Goal: Task Accomplishment & Management: Complete application form

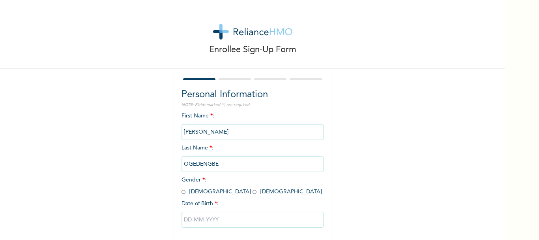
scroll to position [38, 0]
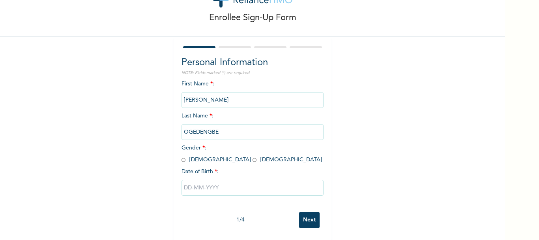
click at [182, 156] on input "radio" at bounding box center [184, 159] width 4 height 7
radio input "true"
click at [193, 180] on input "text" at bounding box center [253, 188] width 142 height 16
select select "8"
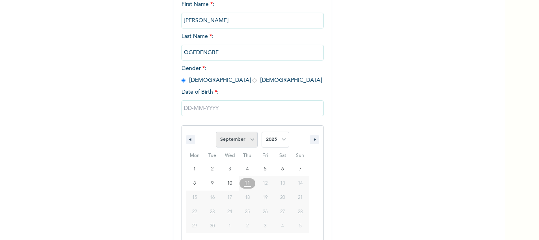
scroll to position [119, 0]
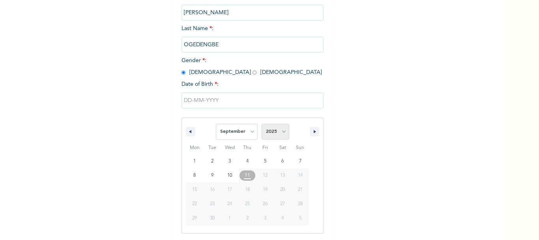
click at [272, 131] on select "2025 2024 2023 2022 2021 2020 2019 2018 2017 2016 2015 2014 2013 2012 2011 2010…" at bounding box center [276, 132] width 28 height 16
select select "1981"
click at [262, 124] on select "2025 2024 2023 2022 2021 2020 2019 2018 2017 2016 2015 2014 2013 2012 2011 2010…" at bounding box center [276, 132] width 28 height 16
type input "[DATE]"
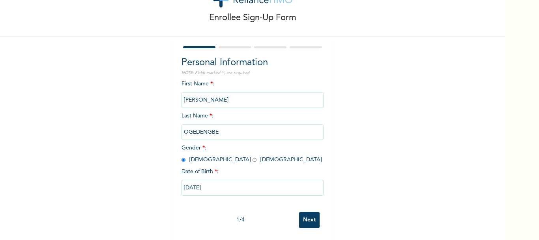
click at [306, 212] on input "Next" at bounding box center [309, 220] width 21 height 16
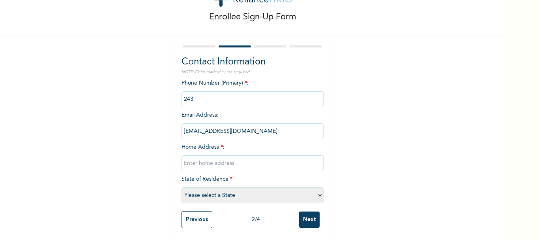
click at [211, 97] on input "phone" at bounding box center [253, 99] width 142 height 16
click at [204, 155] on input "text" at bounding box center [253, 163] width 142 height 16
type input "LUGBE ABUJA"
click at [215, 193] on select "Please select a State [PERSON_NAME] (FCT) [PERSON_NAME] Ibom [GEOGRAPHIC_DATA] …" at bounding box center [253, 195] width 142 height 16
select select "15"
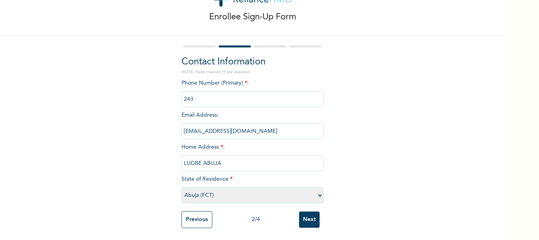
click at [182, 187] on select "Please select a State [PERSON_NAME] (FCT) [PERSON_NAME] Ibom [GEOGRAPHIC_DATA] …" at bounding box center [253, 195] width 142 height 16
click at [307, 211] on input "Next" at bounding box center [309, 219] width 21 height 16
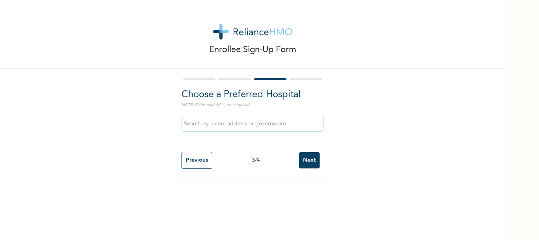
scroll to position [0, 0]
click at [305, 159] on input "Next" at bounding box center [309, 160] width 21 height 16
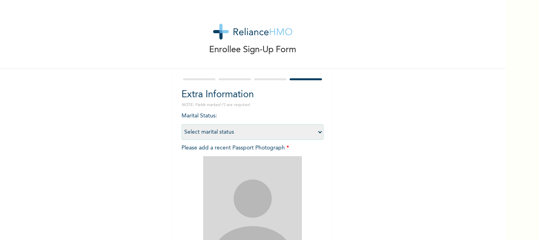
click at [238, 132] on select "Select marital status [DEMOGRAPHIC_DATA] Married [DEMOGRAPHIC_DATA] Widow/[DEMO…" at bounding box center [253, 132] width 142 height 16
select select "2"
click at [182, 124] on select "Select marital status [DEMOGRAPHIC_DATA] Married [DEMOGRAPHIC_DATA] Widow/[DEMO…" at bounding box center [253, 132] width 142 height 16
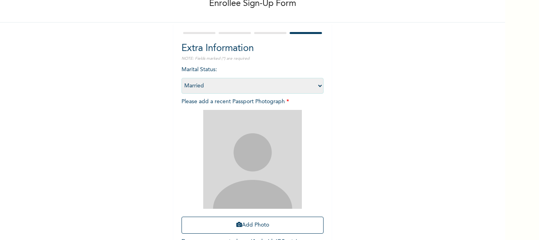
scroll to position [106, 0]
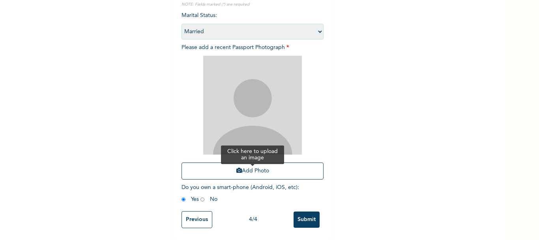
click at [240, 165] on button "Add Photo" at bounding box center [253, 170] width 142 height 17
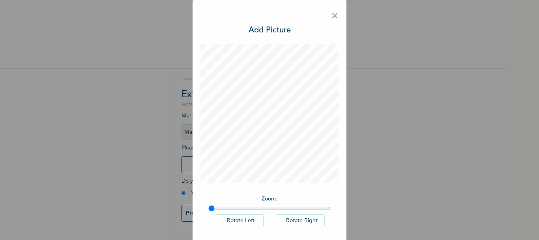
scroll to position [36, 0]
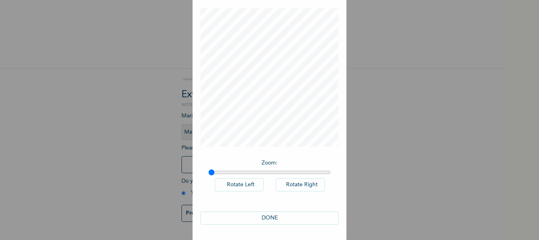
click at [283, 215] on button "DONE" at bounding box center [269, 217] width 138 height 13
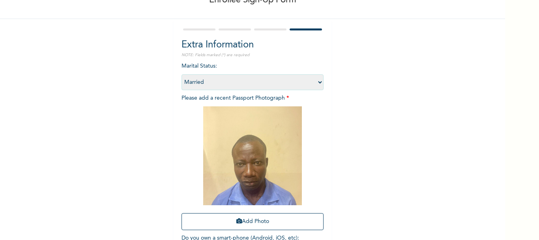
scroll to position [106, 0]
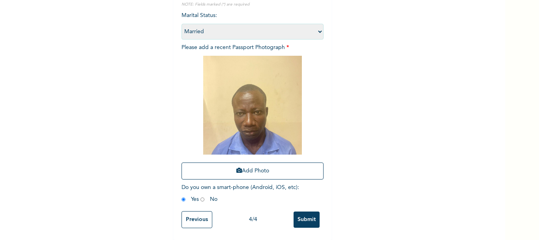
click at [208, 193] on span "Do you own a smart-phone (Android, iOS, etc) : Yes No" at bounding box center [241, 192] width 118 height 17
click at [304, 212] on input "Submit" at bounding box center [307, 219] width 26 height 16
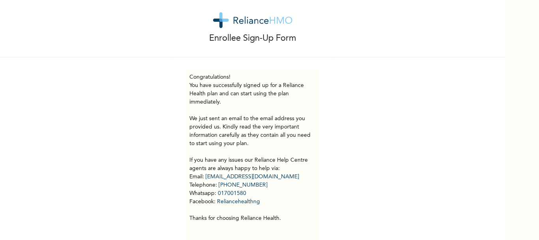
scroll to position [0, 0]
